Goal: Communication & Community: Share content

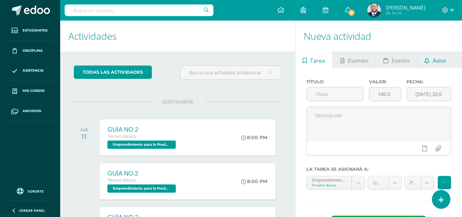
click at [435, 61] on span "Aviso" at bounding box center [440, 60] width 14 height 16
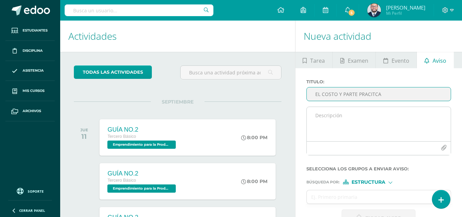
type input "EL COSTO Y PARTE PRACITCA"
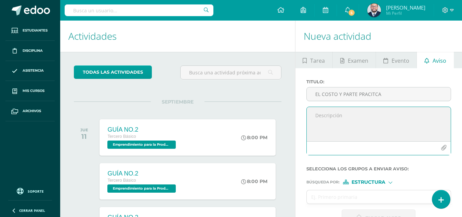
drag, startPoint x: 331, startPoint y: 123, endPoint x: 420, endPoint y: 147, distance: 92.5
click at [332, 123] on textarea at bounding box center [379, 124] width 144 height 34
click at [446, 148] on icon "button" at bounding box center [444, 148] width 6 height 6
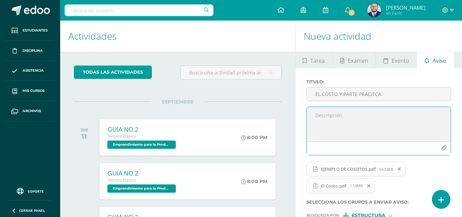
click at [350, 114] on textarea at bounding box center [379, 124] width 144 height 34
type textarea "b"
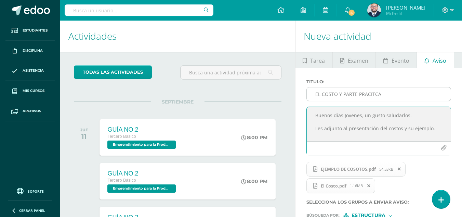
scroll to position [3, 0]
click at [365, 138] on textarea "Buenos días Jovenes, un gusto saludarlos. Les adjunto al presentación del costo…" at bounding box center [379, 124] width 144 height 34
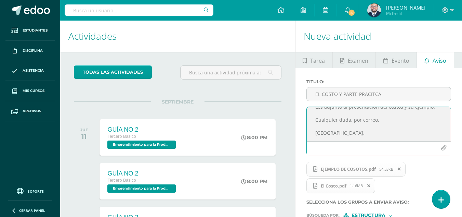
scroll to position [68, 0]
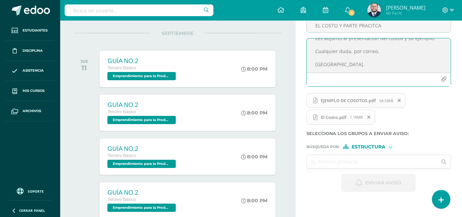
type textarea "Buenos días Jovenes, un gusto saludarlos. Les adjunto al presentación del costo…"
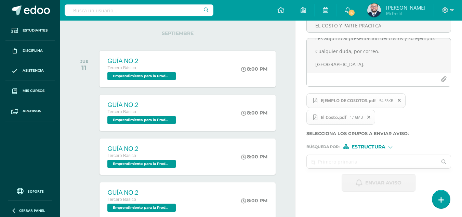
click at [339, 163] on input "text" at bounding box center [372, 161] width 131 height 13
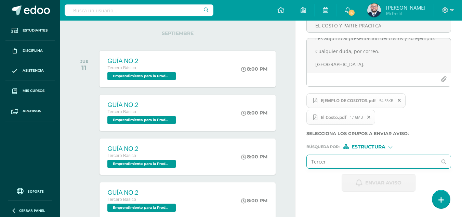
type input "Tercero"
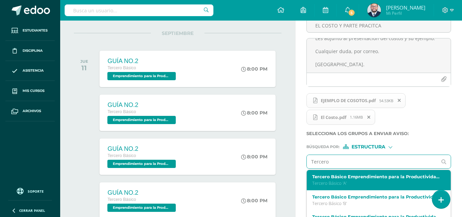
click at [329, 179] on div "Tercero Básico Emprendimiento para la Productividad A Tercero Básico 'A'" at bounding box center [377, 180] width 128 height 12
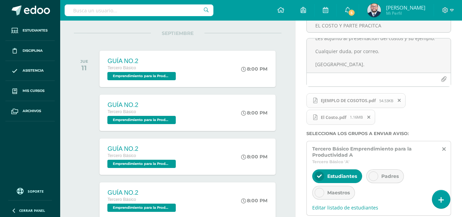
scroll to position [103, 0]
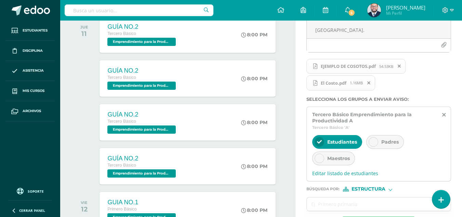
click at [370, 143] on div at bounding box center [374, 142] width 10 height 10
click at [319, 156] on icon at bounding box center [319, 158] width 5 height 5
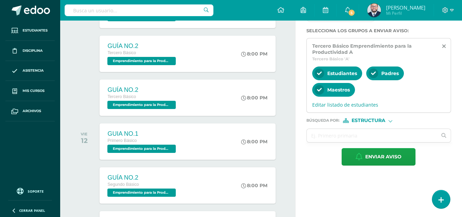
scroll to position [205, 0]
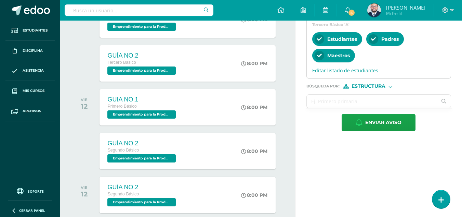
click at [325, 96] on input "text" at bounding box center [372, 100] width 131 height 13
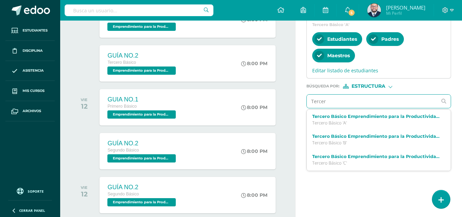
type input "Tercero"
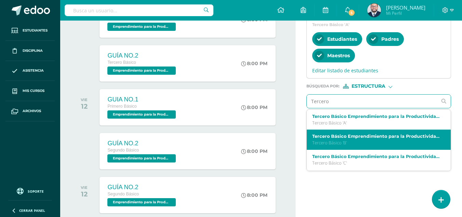
click at [354, 139] on div "Tercero Básico Emprendimiento para la Productividad B Tercero Básico 'B'" at bounding box center [377, 140] width 128 height 12
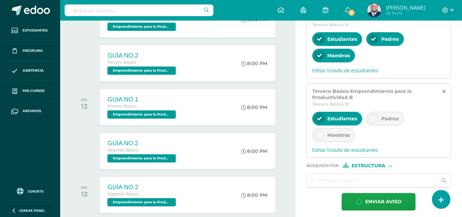
click at [371, 117] on icon at bounding box center [373, 118] width 5 height 5
click at [309, 137] on div "Tercero Básico Emprendimiento para la Productividad B Tercero Básico 'B' Estudi…" at bounding box center [379, 120] width 145 height 75
click at [326, 134] on div "Maestros" at bounding box center [334, 135] width 43 height 14
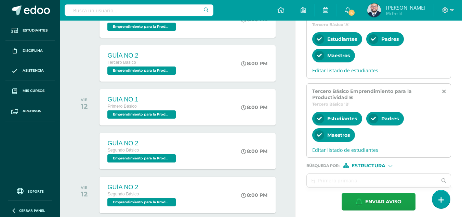
scroll to position [240, 0]
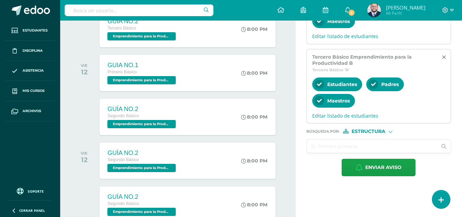
click at [336, 151] on input "text" at bounding box center [372, 145] width 131 height 13
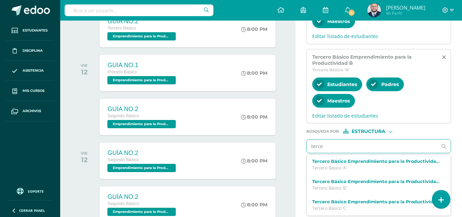
type input "tercer"
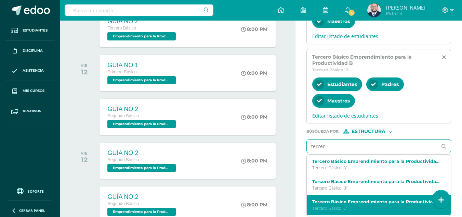
click at [339, 202] on label "Tercero Básico Emprendimiento para la Productividad C" at bounding box center [377, 201] width 128 height 5
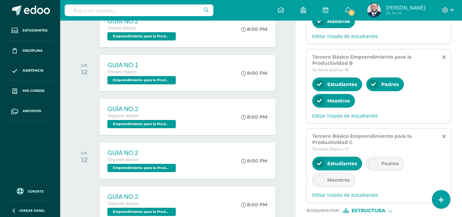
click at [374, 163] on icon at bounding box center [373, 163] width 5 height 5
click at [326, 179] on div "Maestros" at bounding box center [334, 180] width 43 height 14
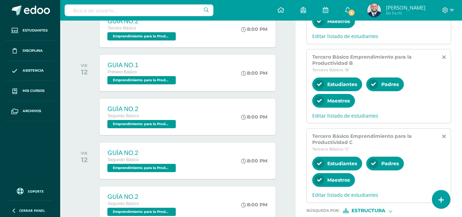
scroll to position [308, 0]
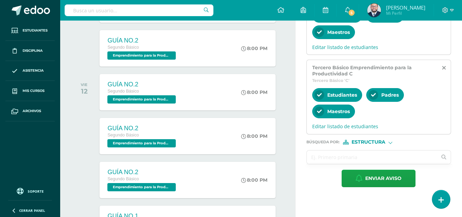
click at [341, 160] on input "text" at bounding box center [372, 156] width 131 height 13
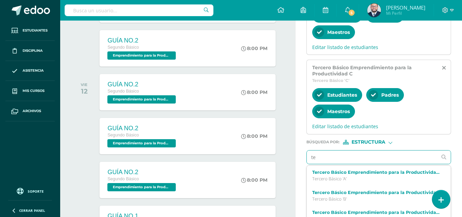
type input "ter"
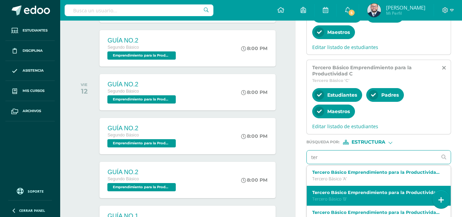
scroll to position [34, 0]
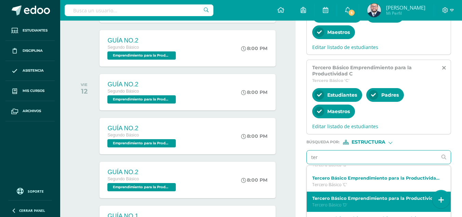
click at [360, 197] on label "Tercero Básico Emprendimiento para la Productividad D" at bounding box center [377, 197] width 128 height 5
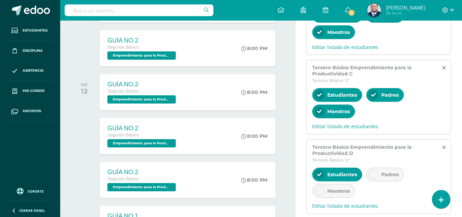
scroll to position [0, 0]
click at [372, 172] on icon at bounding box center [373, 174] width 5 height 5
click at [322, 190] on div at bounding box center [320, 191] width 10 height 10
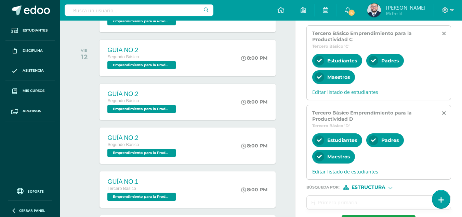
scroll to position [479, 0]
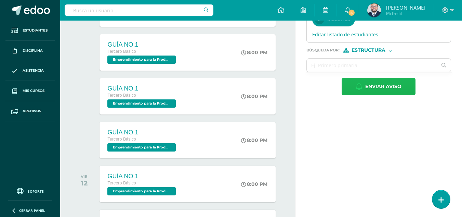
click at [370, 92] on span "Enviar aviso" at bounding box center [384, 86] width 36 height 17
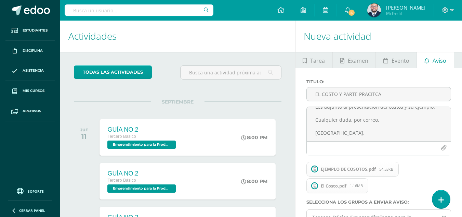
scroll to position [0, 0]
